Goal: Information Seeking & Learning: Learn about a topic

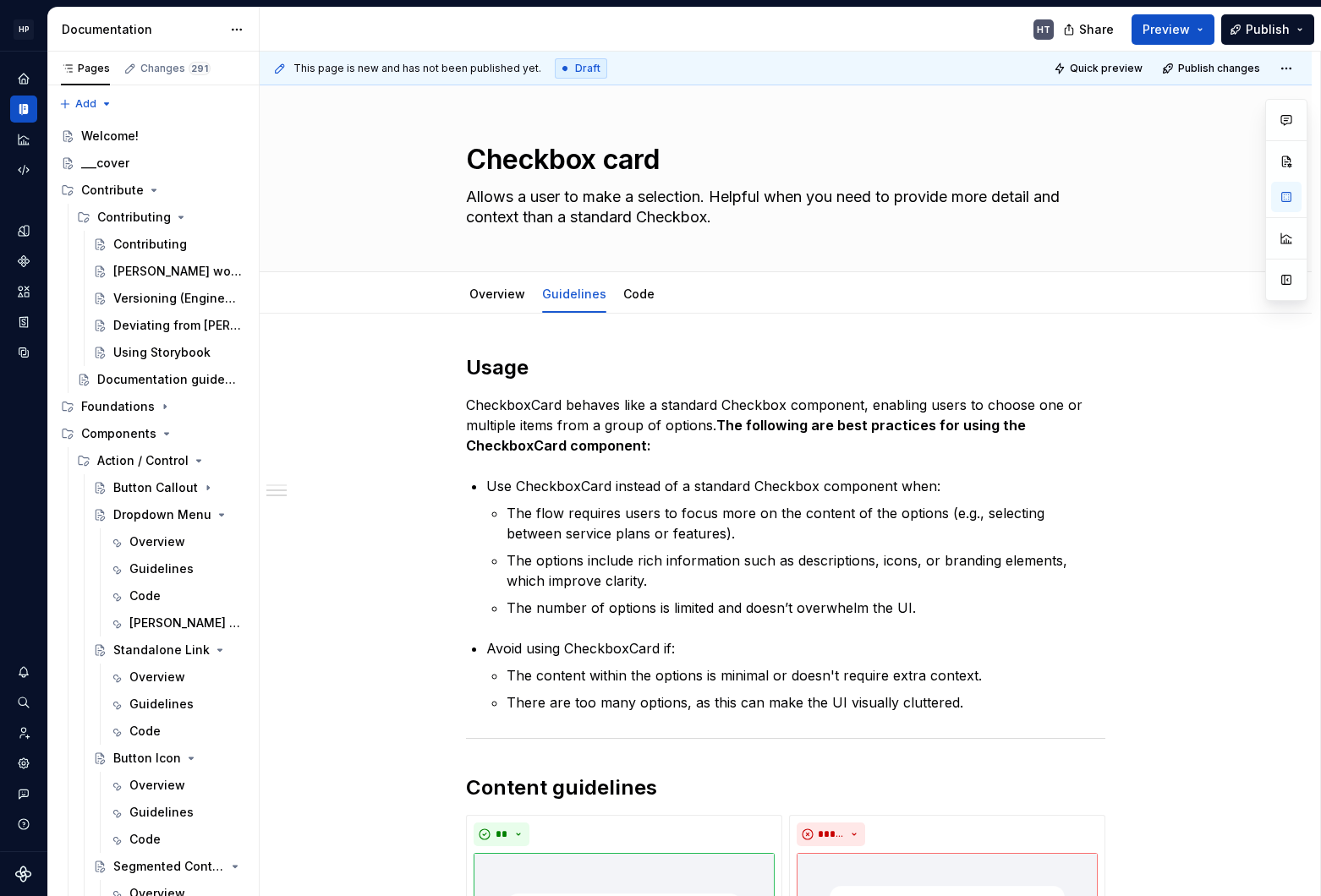
scroll to position [740, 0]
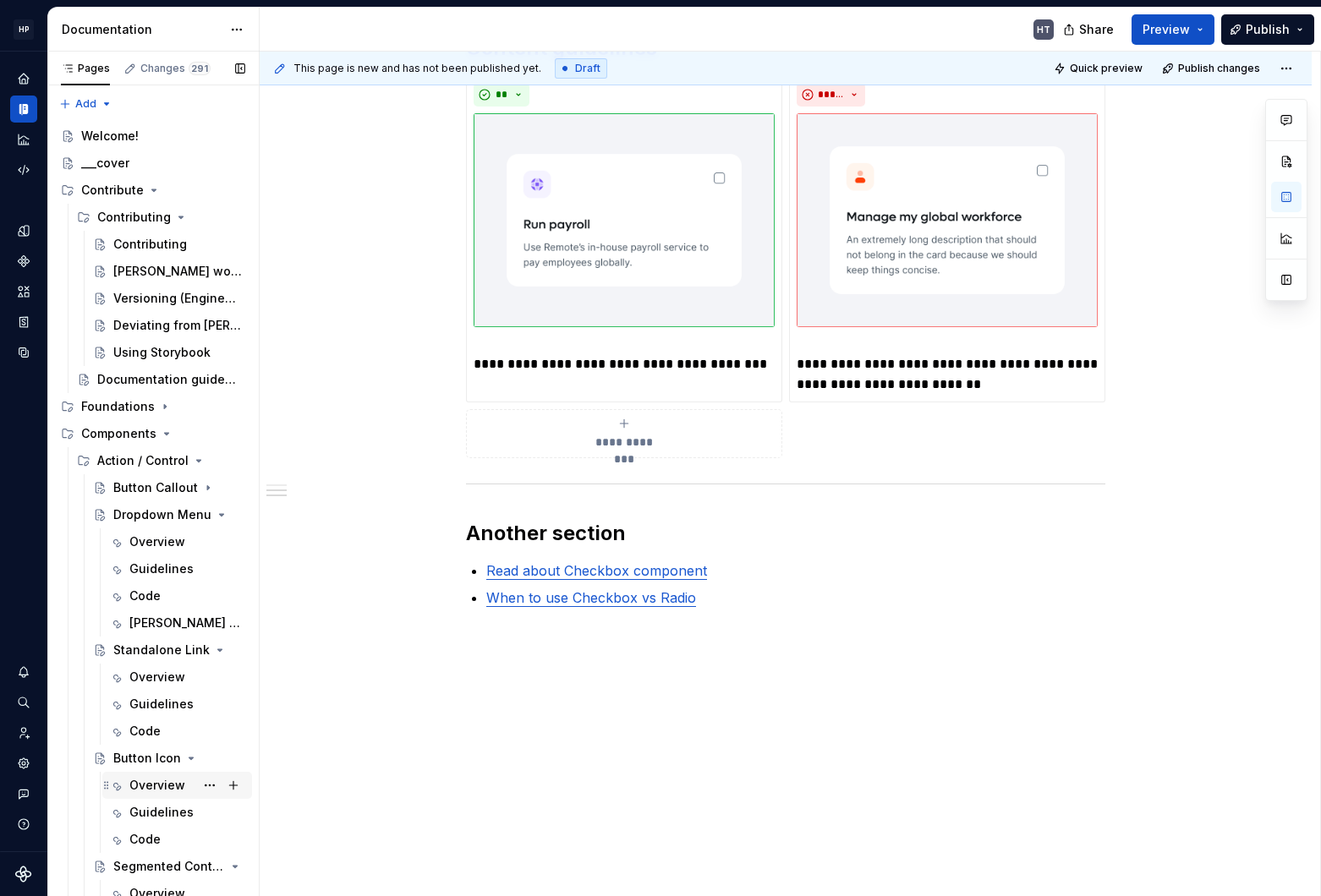
type textarea "*"
click at [540, 572] on link "Read about Checkbox component" at bounding box center [596, 570] width 220 height 17
click at [540, 592] on link "When to use Checkbox vs Radio" at bounding box center [590, 597] width 210 height 17
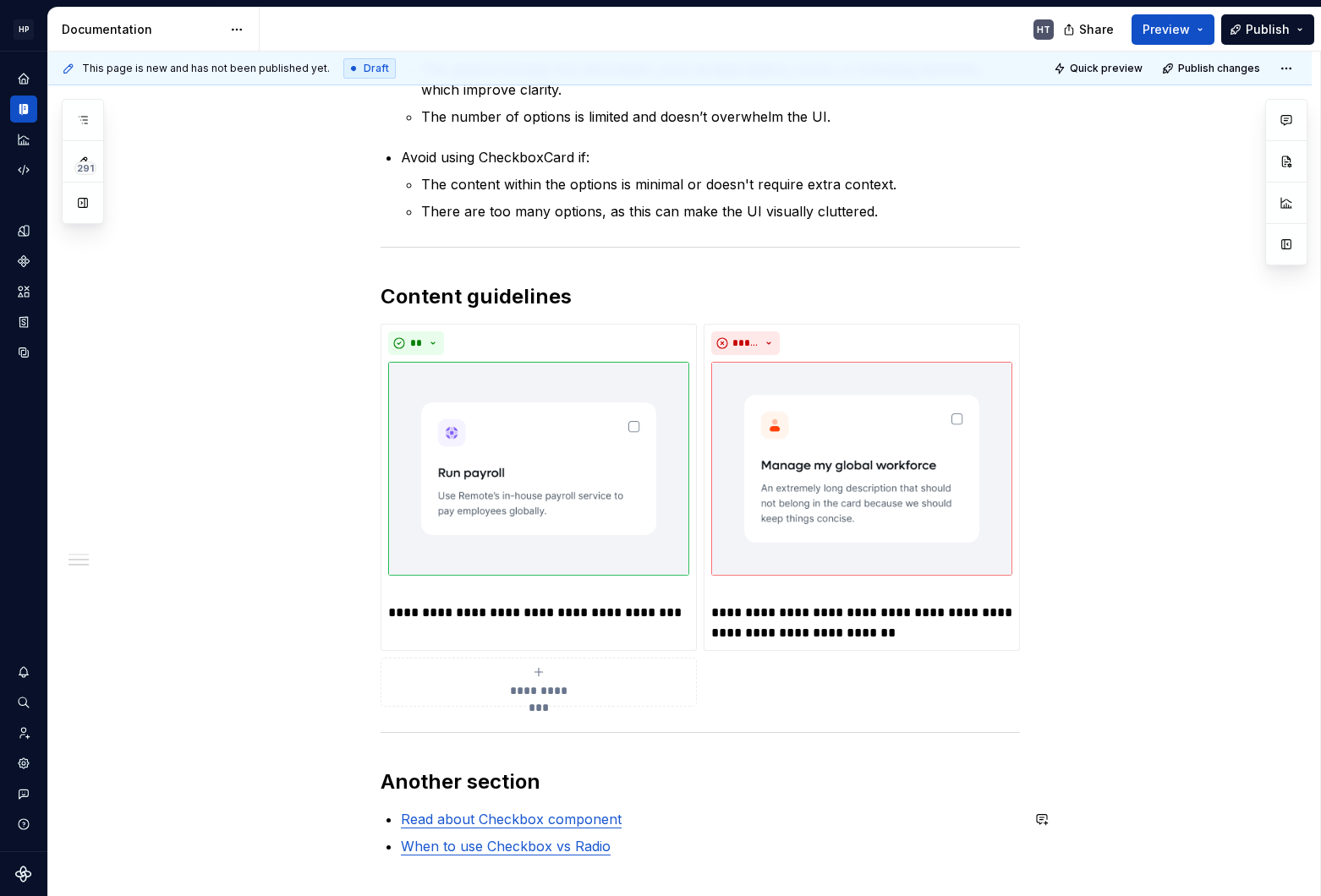
scroll to position [740, 0]
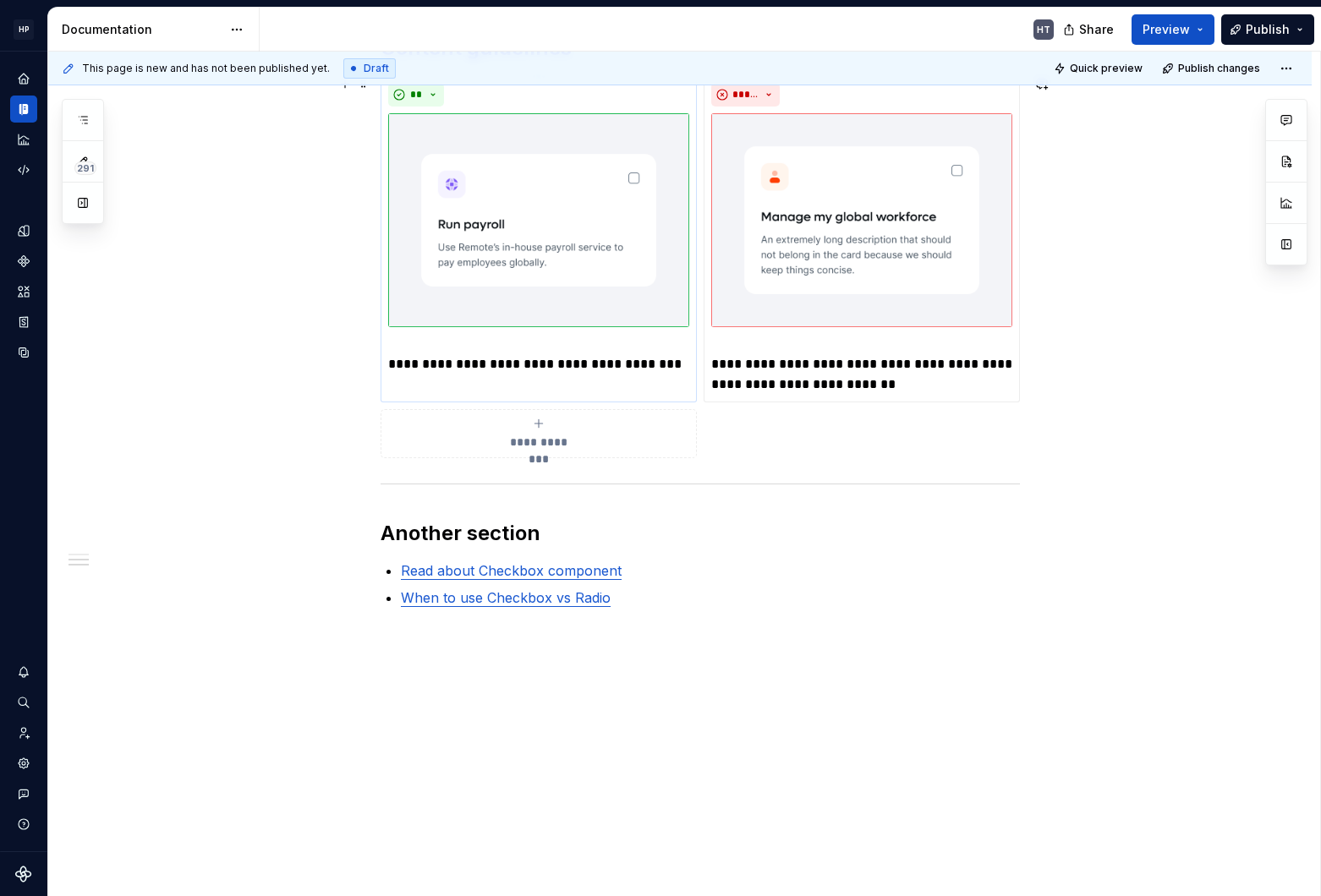
click at [537, 245] on img at bounding box center [539, 220] width 301 height 214
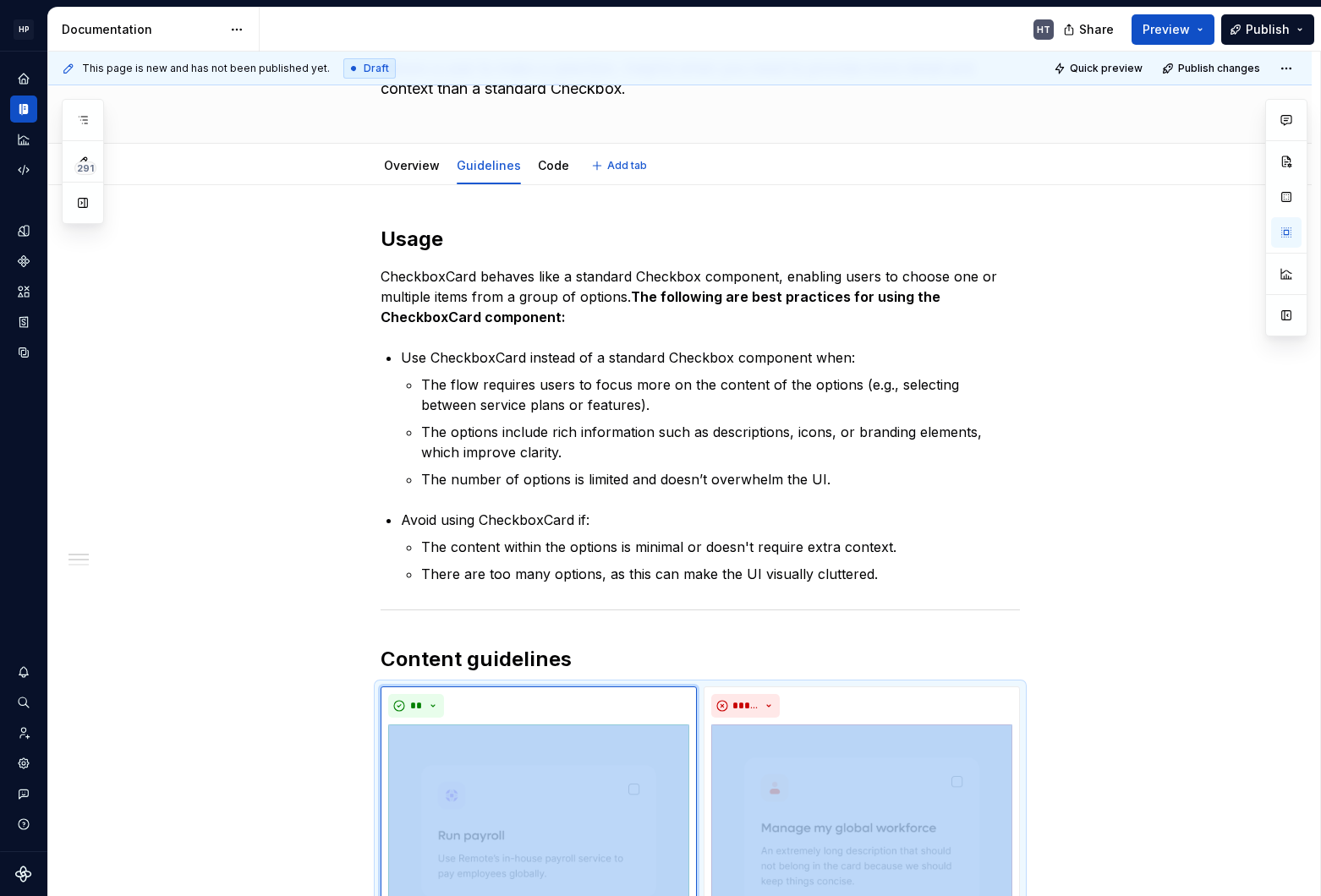
scroll to position [0, 0]
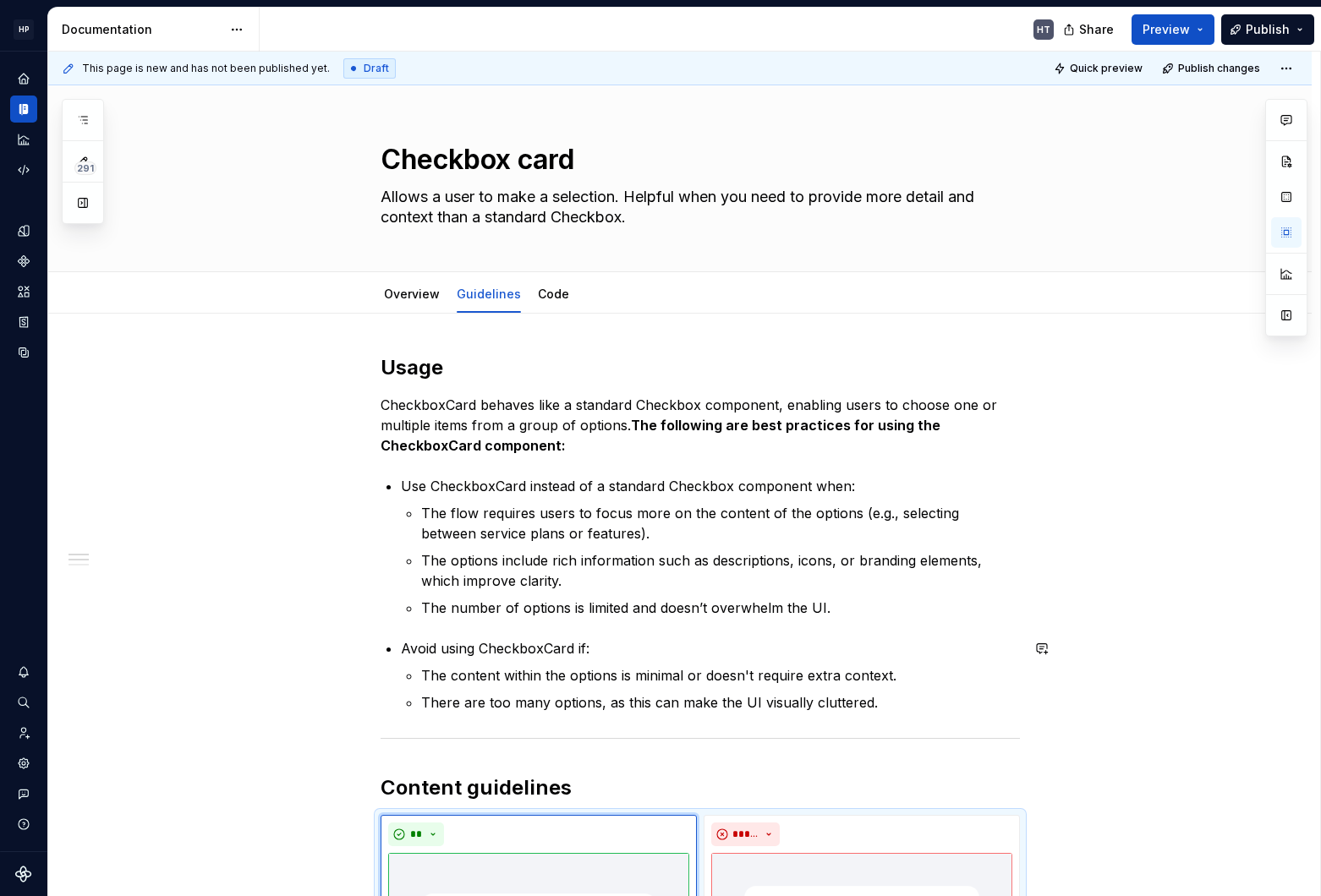
click at [591, 461] on div "**********" at bounding box center [700, 851] width 639 height 993
click at [450, 396] on p "CheckboxCard behaves like a standard Checkbox component, enabling users to choo…" at bounding box center [700, 426] width 639 height 61
click at [589, 652] on p "Avoid using CheckboxCard if:" at bounding box center [710, 648] width 619 height 21
click at [476, 670] on p "The content within the options is minimal or doesn't require extra context." at bounding box center [720, 676] width 599 height 21
type textarea "*"
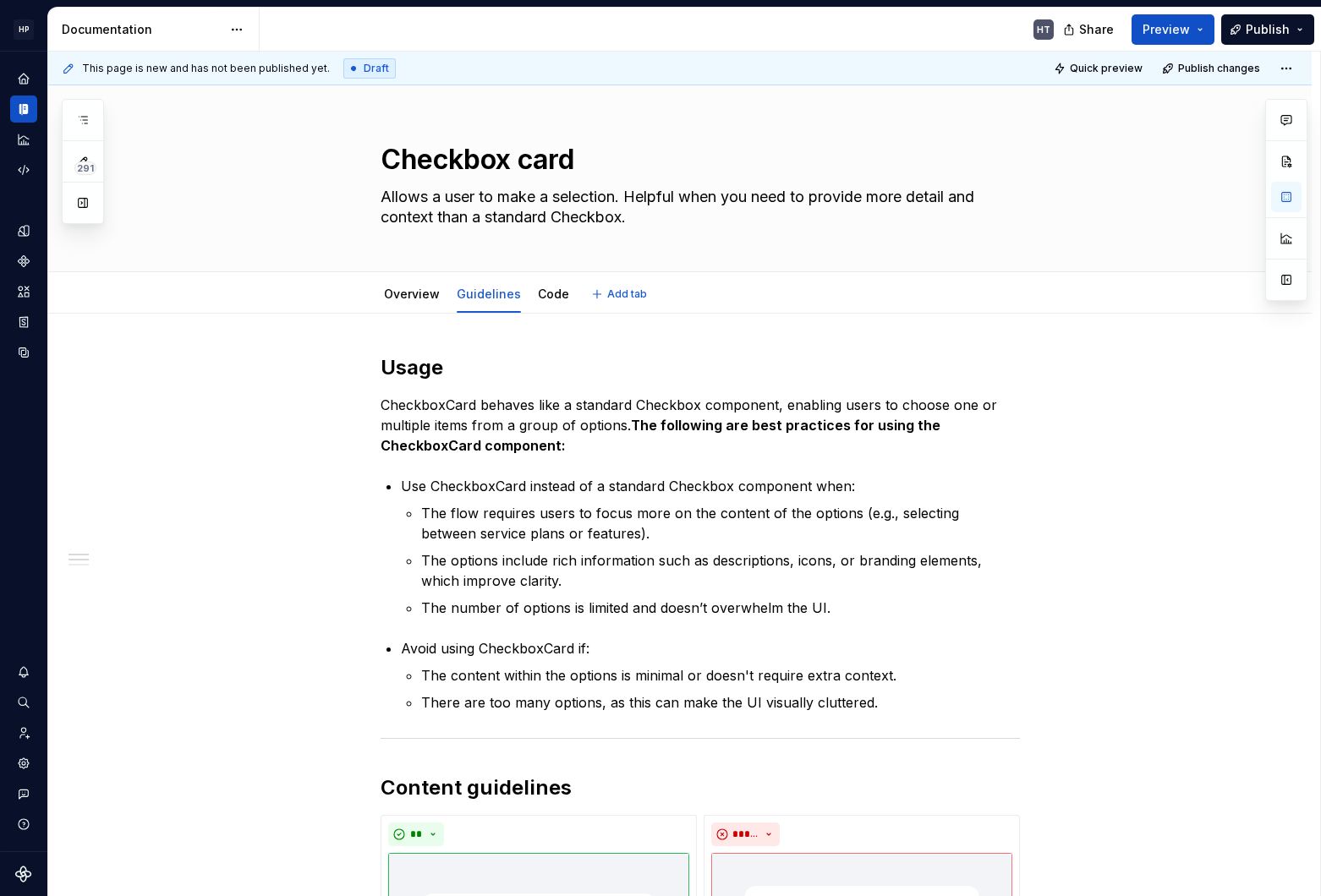
click at [255, 289] on div "Overview Guidelines Code Add tab" at bounding box center [700, 294] width 1088 height 37
type textarea "*"
click at [501, 546] on ul "The flow requires users to focus more on the content of the options (e.g., sele…" at bounding box center [720, 561] width 599 height 115
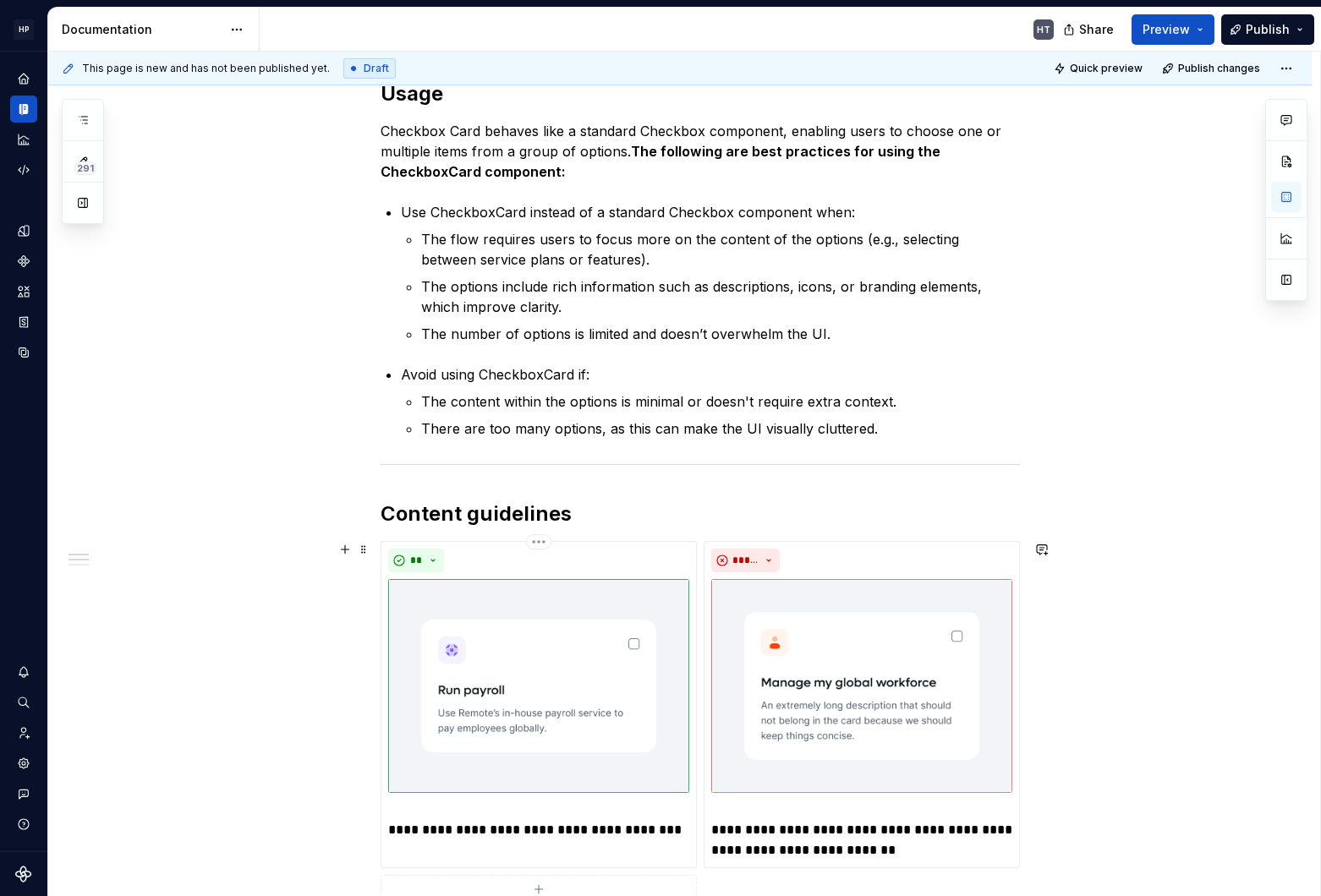
scroll to position [329, 0]
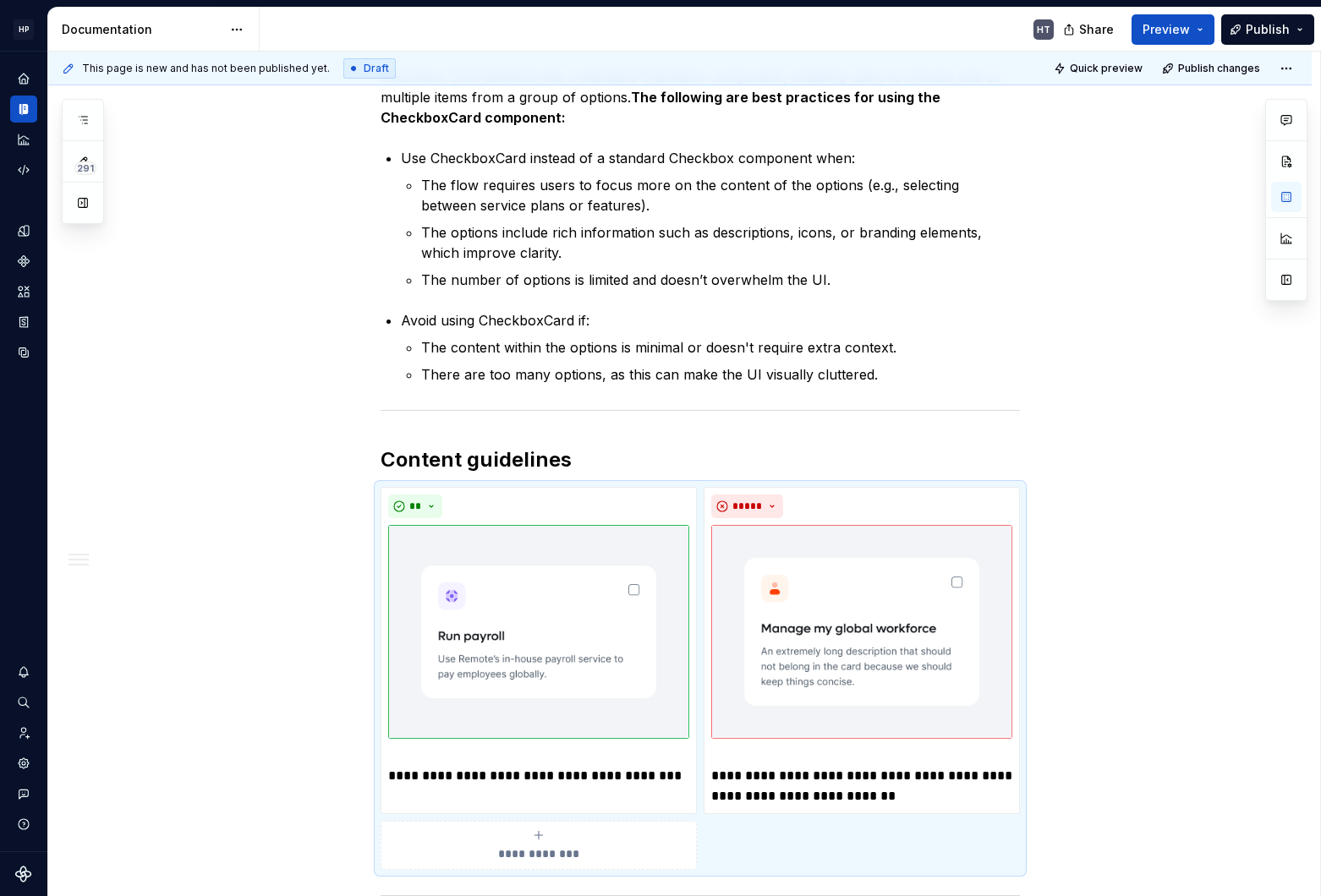
type textarea "*"
